Goal: Find specific page/section: Find specific page/section

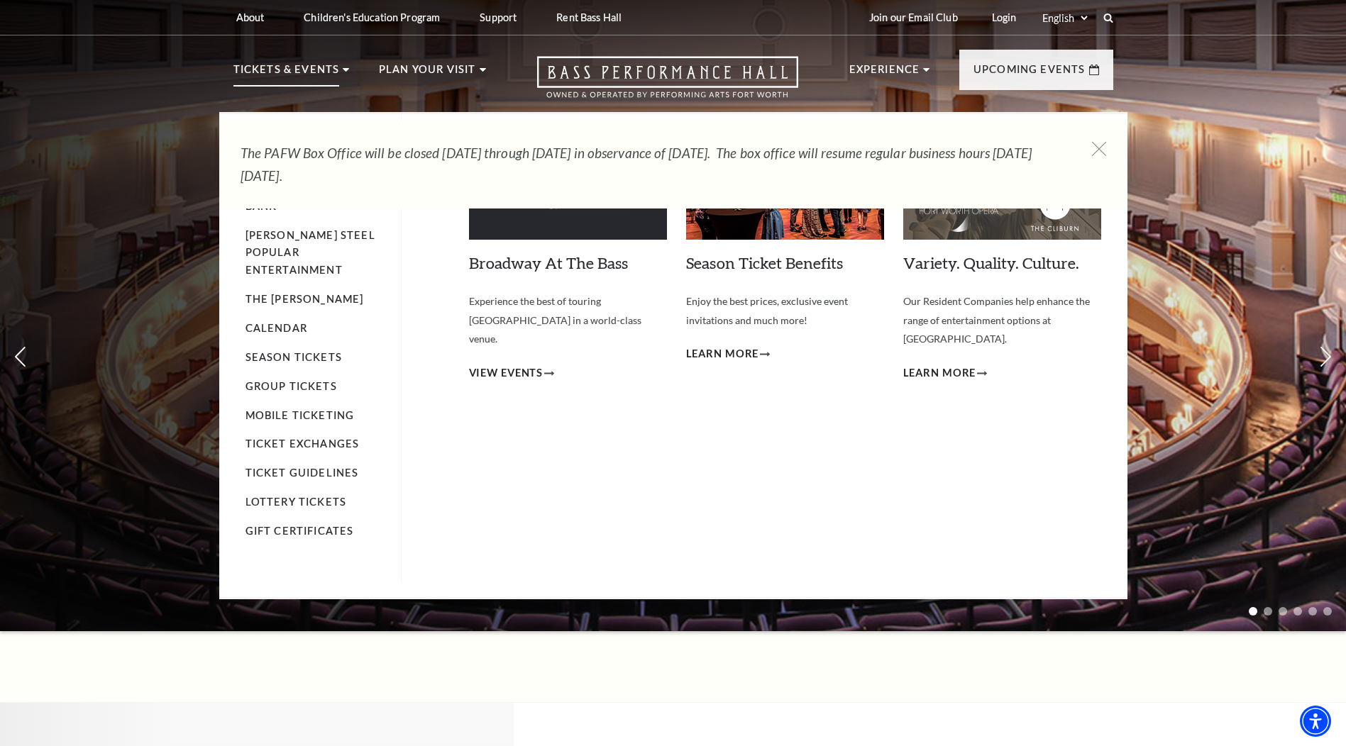
click at [304, 71] on p "Tickets & Events" at bounding box center [286, 74] width 106 height 26
click at [284, 322] on link "Calendar" at bounding box center [276, 328] width 62 height 12
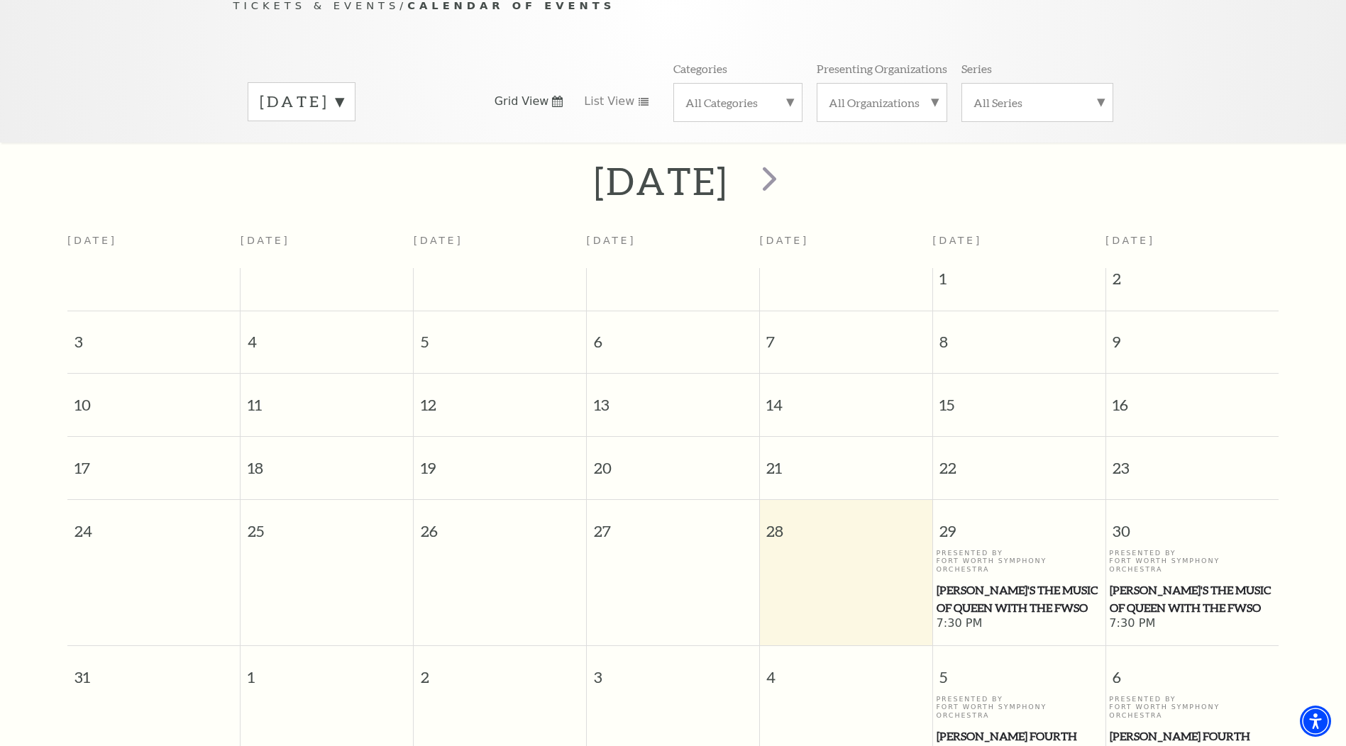
scroll to position [168, 0]
click at [790, 175] on span "next" at bounding box center [769, 178] width 40 height 40
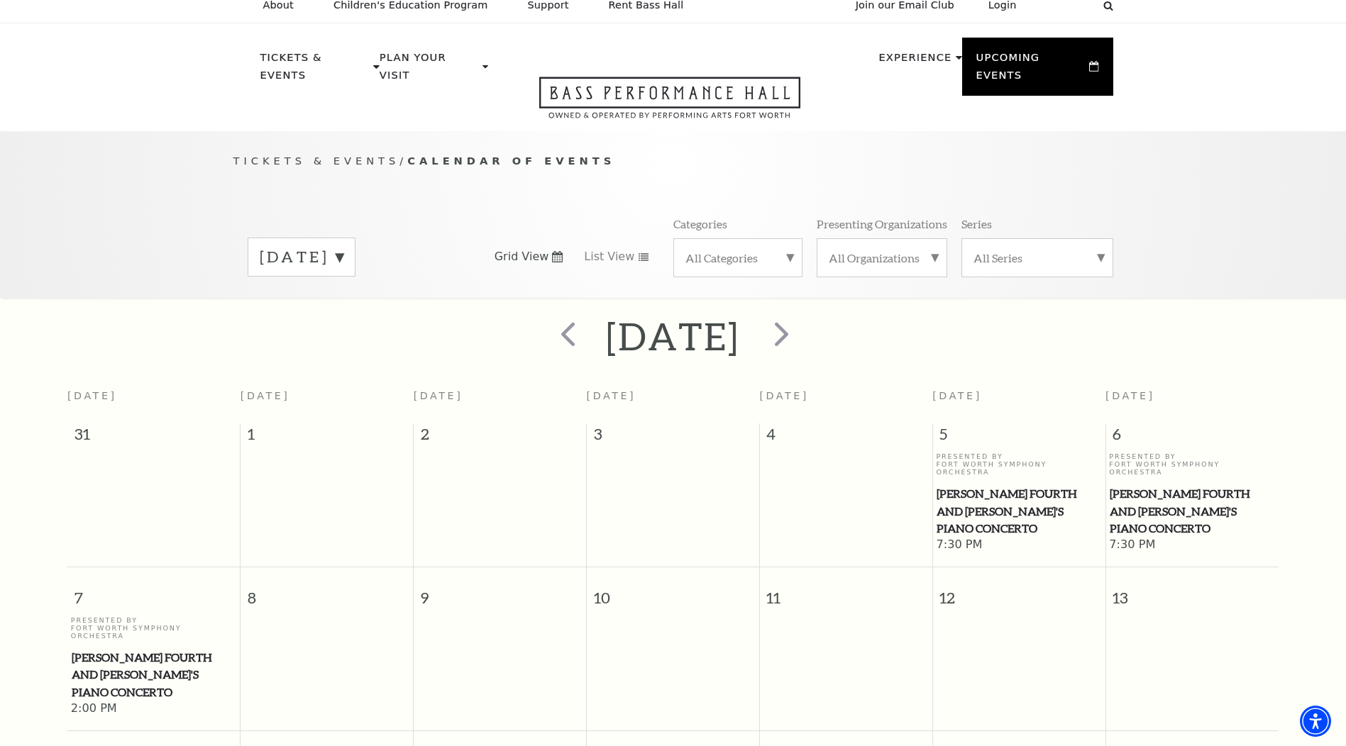
scroll to position [0, 0]
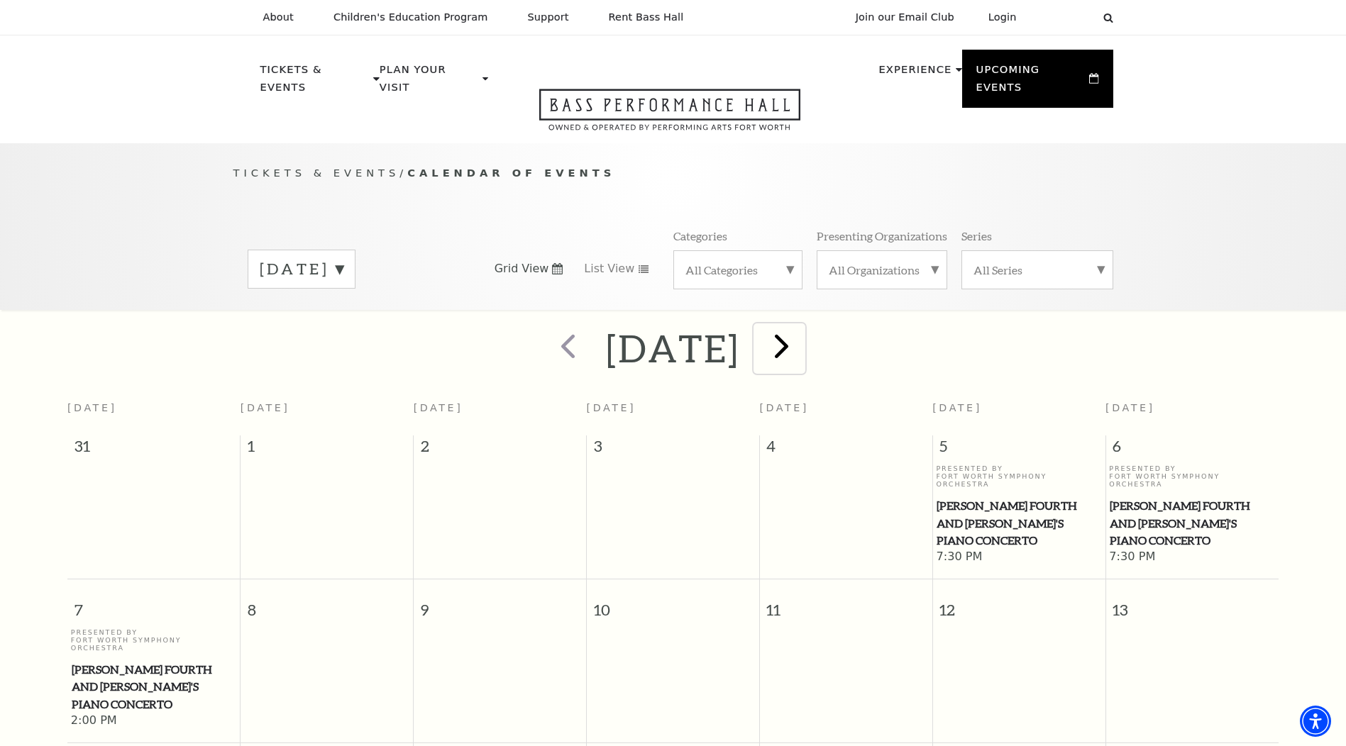
click at [802, 330] on span "next" at bounding box center [781, 346] width 40 height 40
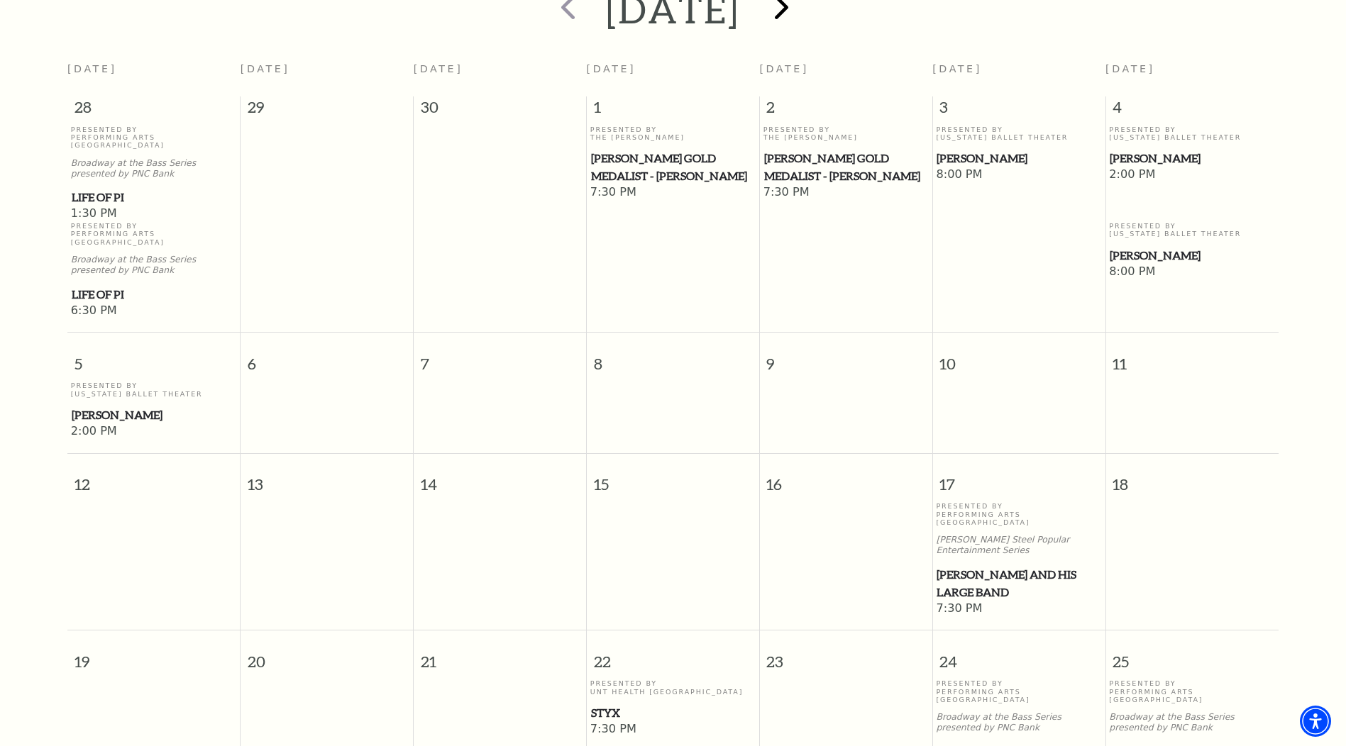
scroll to position [1, 0]
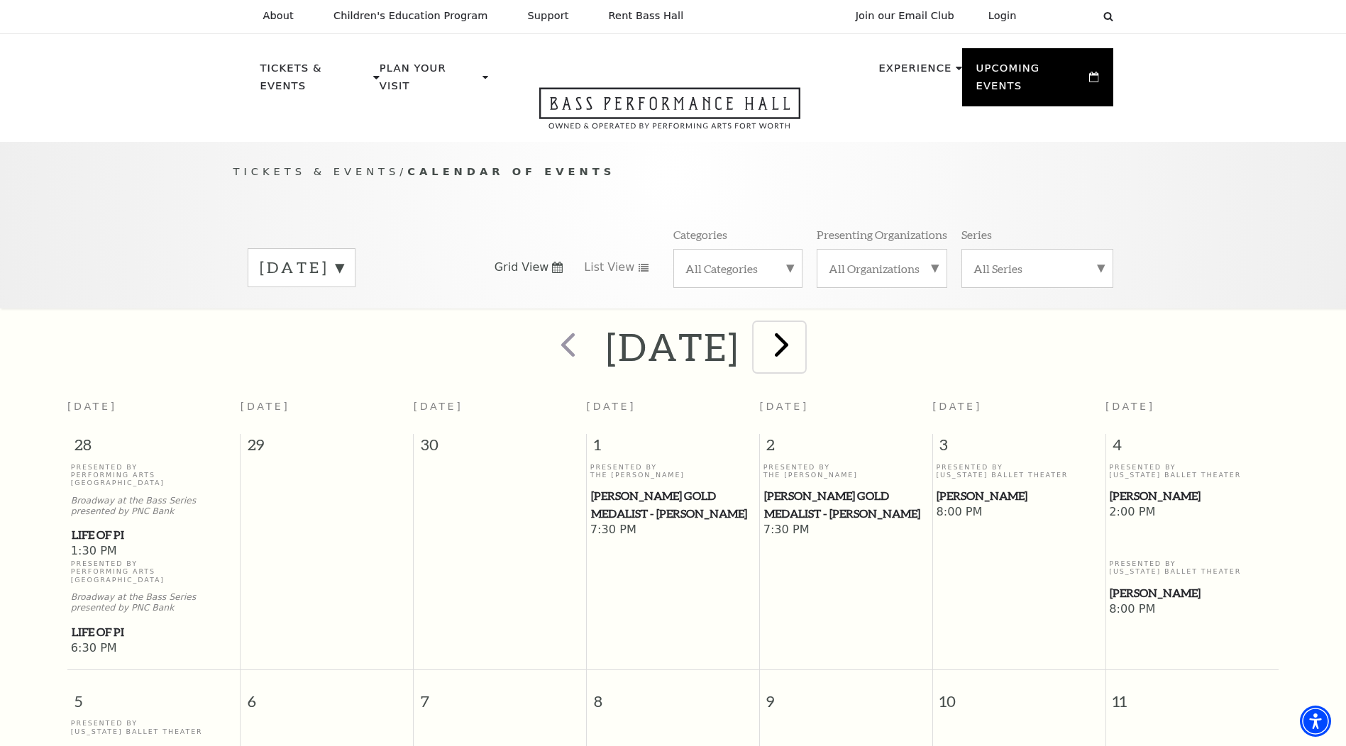
click at [802, 333] on span "next" at bounding box center [781, 344] width 40 height 40
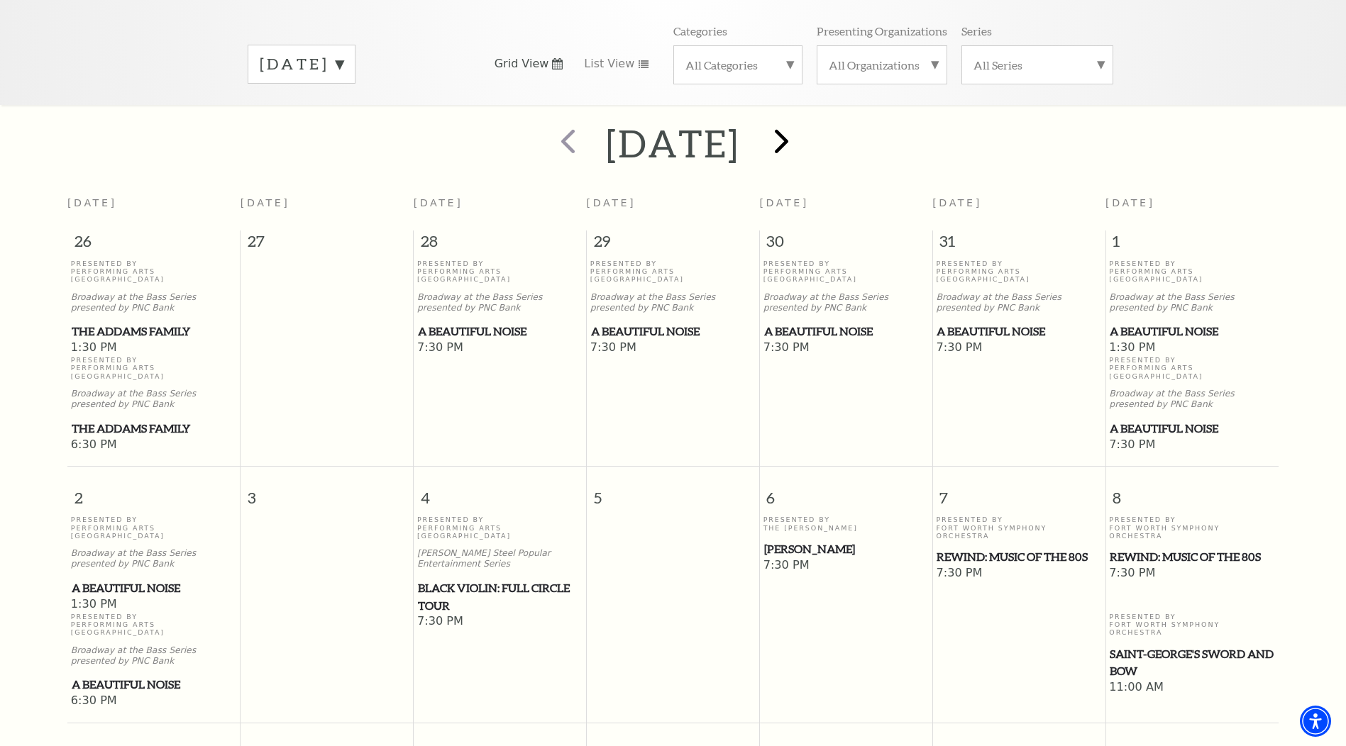
scroll to position [201, 0]
